Goal: Check status: Check status

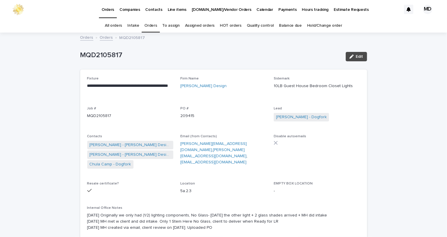
click at [150, 24] on link "Orders" at bounding box center [150, 26] width 13 height 14
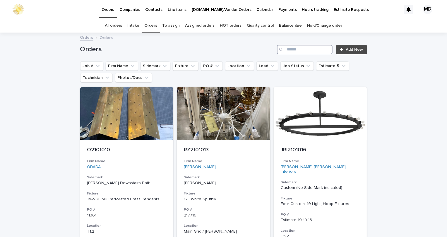
click at [302, 49] on input "Search" at bounding box center [305, 49] width 56 height 9
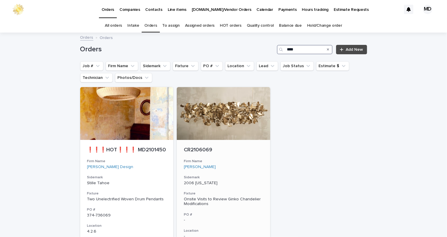
type input "****"
click at [210, 127] on div at bounding box center [223, 113] width 93 height 53
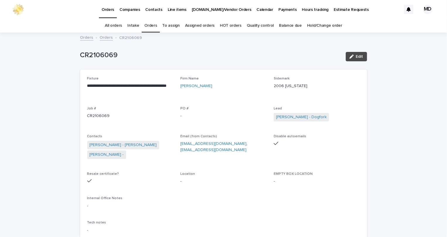
click at [156, 24] on link "Orders" at bounding box center [150, 26] width 13 height 14
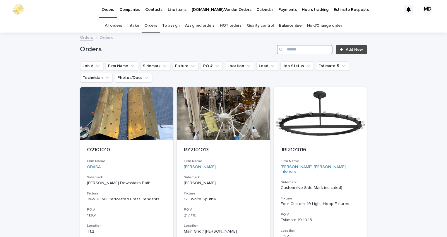
click at [296, 50] on input "Search" at bounding box center [305, 49] width 56 height 9
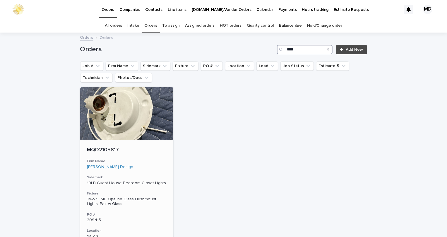
type input "****"
click at [114, 144] on div "MQD2105817 Firm Name Mead Quin Design Sidemark 10LB Guest House Bedroom Closet …" at bounding box center [126, 227] width 93 height 175
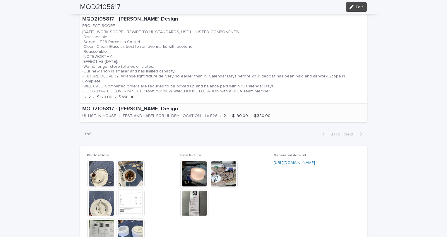
scroll to position [426, 0]
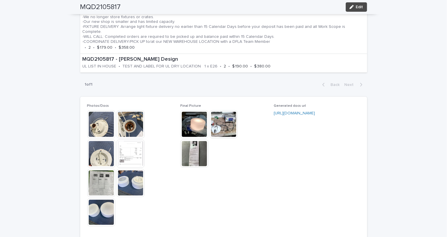
click at [102, 125] on img at bounding box center [101, 124] width 28 height 28
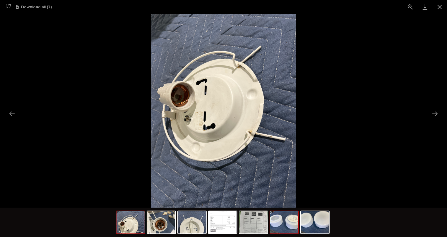
click at [286, 226] on img at bounding box center [284, 222] width 28 height 22
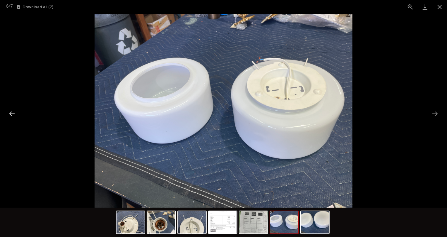
click at [11, 114] on button "Previous slide" at bounding box center [12, 113] width 12 height 11
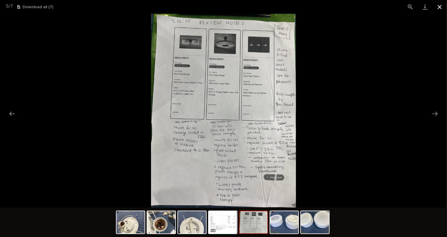
click at [439, 7] on button "Close gallery" at bounding box center [440, 7] width 15 height 14
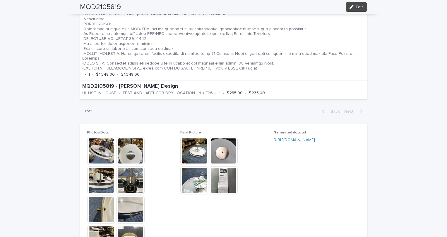
scroll to position [453, 0]
